Goal: Task Accomplishment & Management: Use online tool/utility

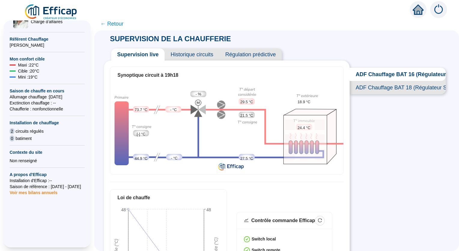
scroll to position [131, 0]
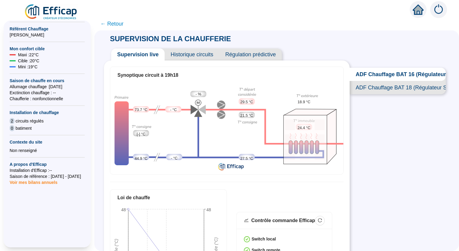
click at [37, 184] on span "Voir mes bilans annuels" at bounding box center [34, 180] width 48 height 8
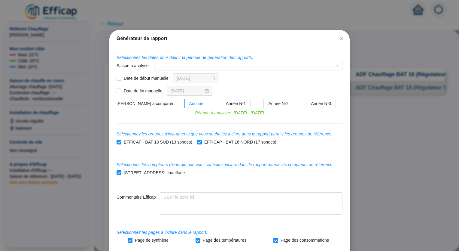
click at [261, 108] on form "Selectionnez les dates pour définir la période de génération des rapports. Sais…" at bounding box center [230, 149] width 226 height 190
click at [264, 106] on label "Année N-2" at bounding box center [278, 104] width 29 height 10
click at [264, 105] on input "Année N-2" at bounding box center [264, 105] width 0 height 0
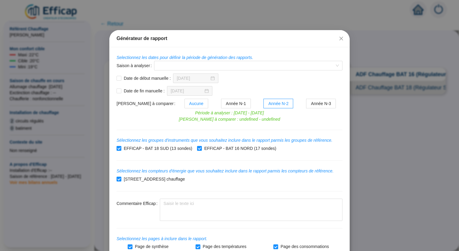
click at [189, 102] on span "Aucune" at bounding box center [196, 103] width 14 height 5
click at [185, 105] on input "Aucune" at bounding box center [185, 105] width 0 height 0
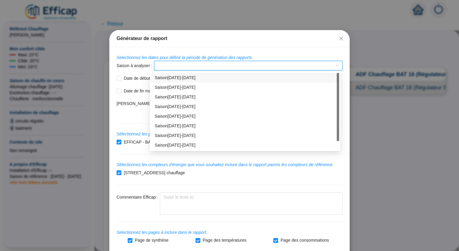
click at [194, 61] on input "Saison à analyser" at bounding box center [246, 65] width 176 height 9
click at [180, 125] on div "Saison [DATE]-[DATE]" at bounding box center [245, 126] width 181 height 6
type input "[DATE]"
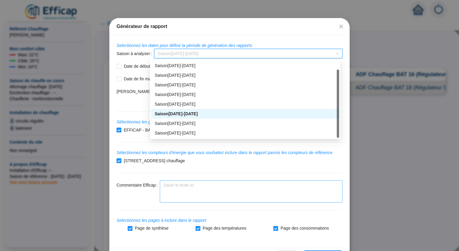
scroll to position [0, 0]
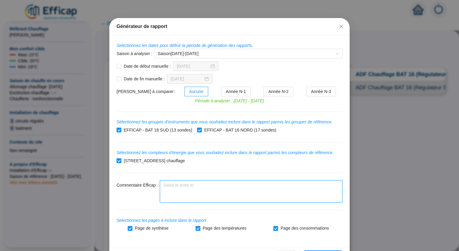
click at [273, 197] on textarea "Commentaire Efficap" at bounding box center [251, 191] width 183 height 22
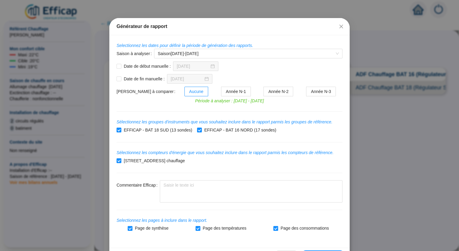
click at [323, 163] on div "[STREET_ADDRESS] chauffage" at bounding box center [230, 161] width 226 height 10
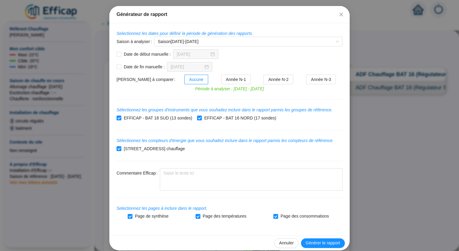
scroll to position [30, 0]
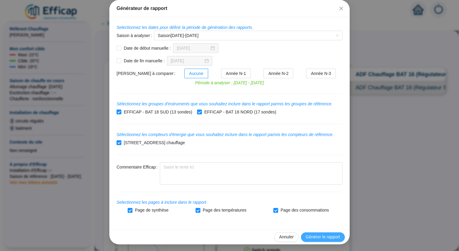
click at [321, 236] on span "Générer le rapport" at bounding box center [323, 236] width 34 height 6
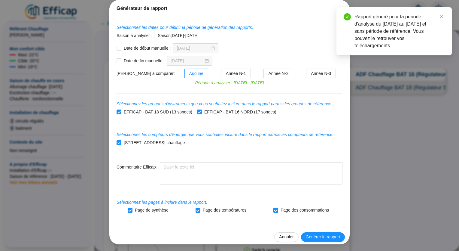
click at [255, 48] on div "Date de début manuelle : [DATE]" at bounding box center [230, 48] width 226 height 10
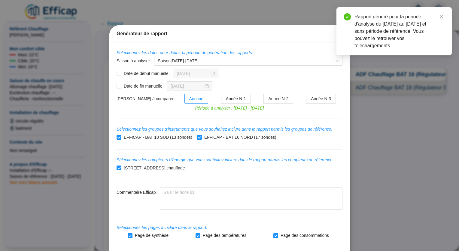
scroll to position [0, 0]
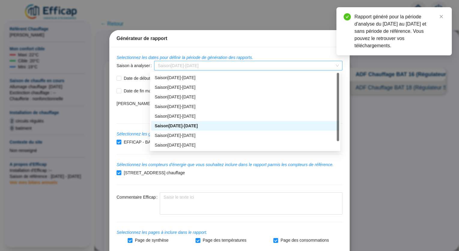
click at [248, 62] on span "Saison [DATE]-[DATE]" at bounding box center [248, 65] width 181 height 9
click at [200, 134] on div "Saison [DATE]-[DATE]" at bounding box center [245, 135] width 181 height 6
type input "[DATE]"
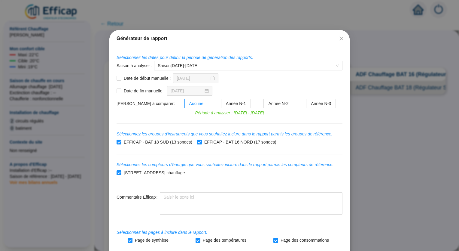
click at [205, 123] on form "Selectionnez les dates pour définir la période de génération des rapports. Sais…" at bounding box center [230, 149] width 226 height 190
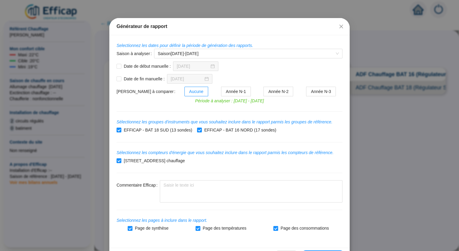
scroll to position [30, 0]
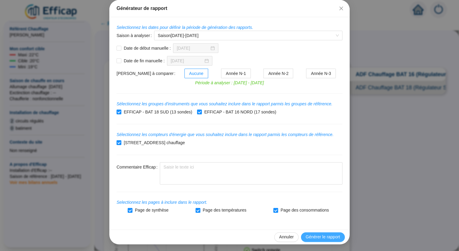
click at [311, 232] on button "Générer le rapport" at bounding box center [323, 237] width 44 height 10
click at [276, 87] on form "Selectionnez les dates pour définir la période de génération des rapports. Sais…" at bounding box center [230, 119] width 226 height 190
click at [351, 122] on div "Générateur de rapport Selectionnez les dates pour définir la période de générat…" at bounding box center [229, 125] width 459 height 251
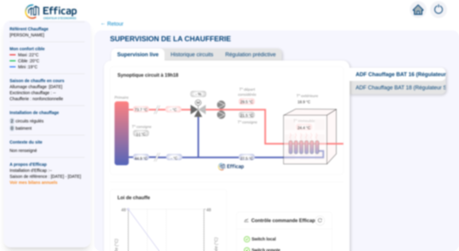
scroll to position [0, 0]
click at [120, 20] on span "← Retour" at bounding box center [111, 24] width 23 height 8
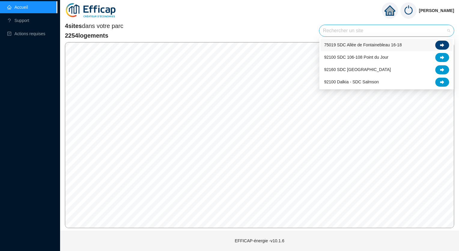
click at [442, 47] on icon at bounding box center [442, 45] width 4 height 4
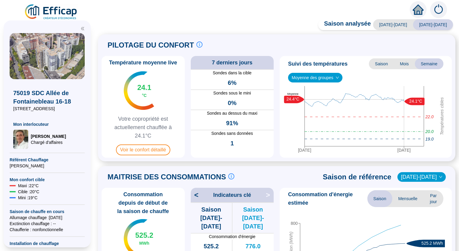
click at [281, 173] on div "MAITRISE DES CONSOMMATIONS Les consommations d'énergie proviennent des fourniss…" at bounding box center [277, 176] width 350 height 14
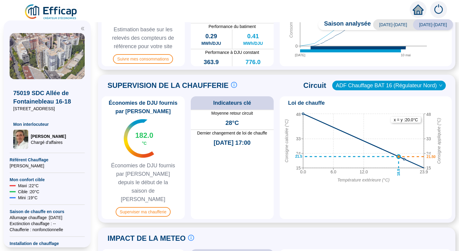
scroll to position [252, 0]
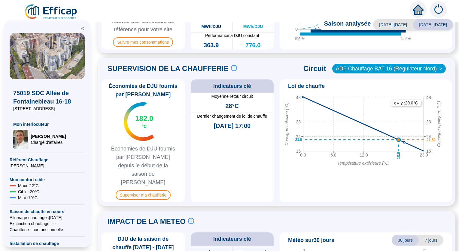
click at [401, 23] on span "[DATE]-[DATE]" at bounding box center [393, 24] width 40 height 11
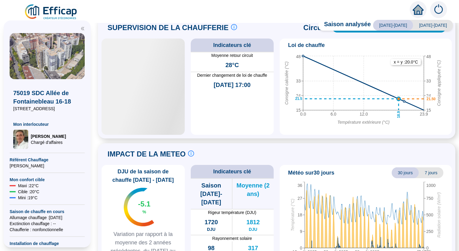
scroll to position [247, 0]
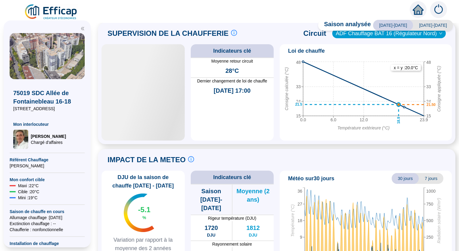
click at [401, 23] on span "[DATE]-[DATE]" at bounding box center [393, 25] width 40 height 11
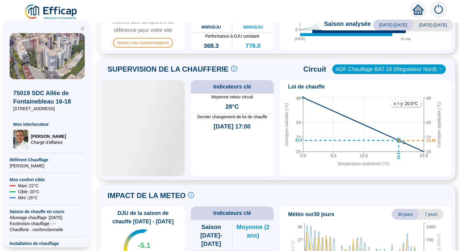
scroll to position [252, 0]
click at [324, 184] on div "IMPACT DE LA METEO Le suivi de la météo est crucial pour comprendre les consomm…" at bounding box center [276, 253] width 357 height 139
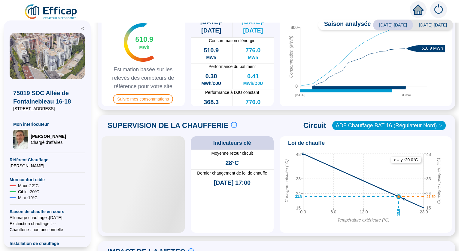
scroll to position [184, 0]
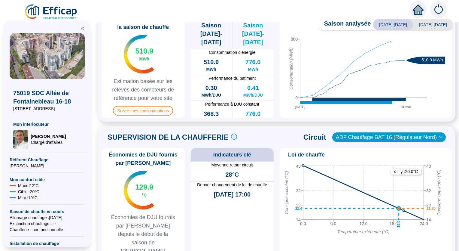
click at [421, 133] on span "ADF Chauffage BAT 16 (Régulateur Nord)" at bounding box center [389, 136] width 106 height 9
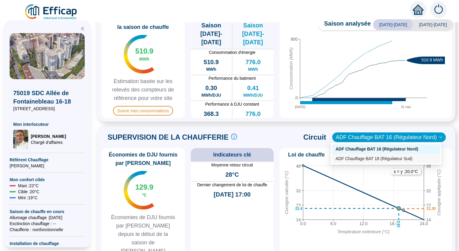
click at [397, 157] on div "ADF Chauffage BAT 18 (Régulateur Sud)" at bounding box center [386, 158] width 101 height 6
